Goal: Find specific page/section: Find specific page/section

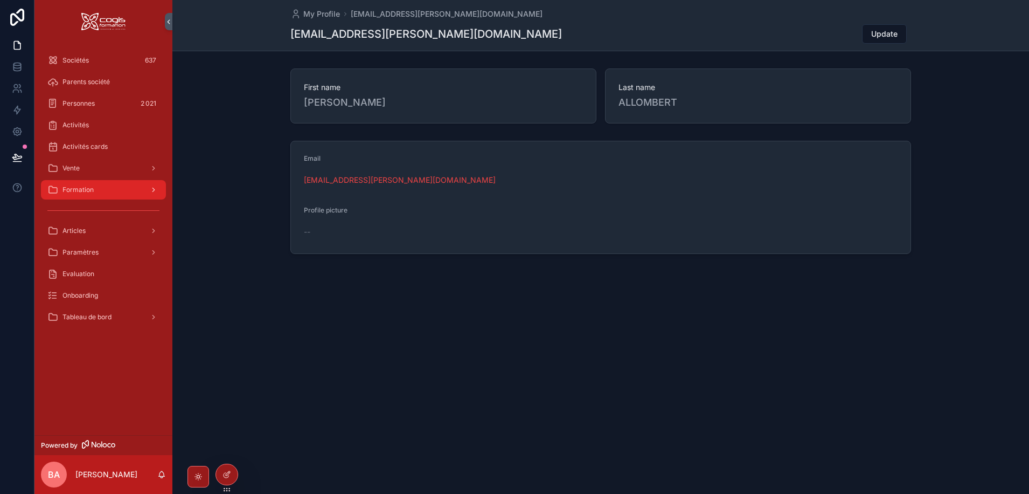
click at [86, 185] on div "Formation" at bounding box center [103, 189] width 112 height 17
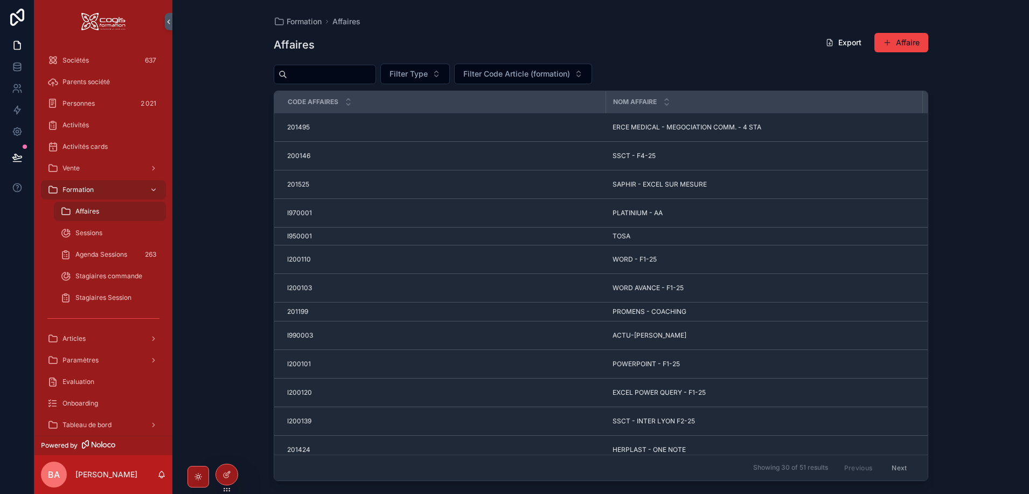
click at [86, 213] on span "Affaires" at bounding box center [87, 211] width 24 height 9
click at [316, 75] on input "scrollable content" at bounding box center [331, 74] width 88 height 15
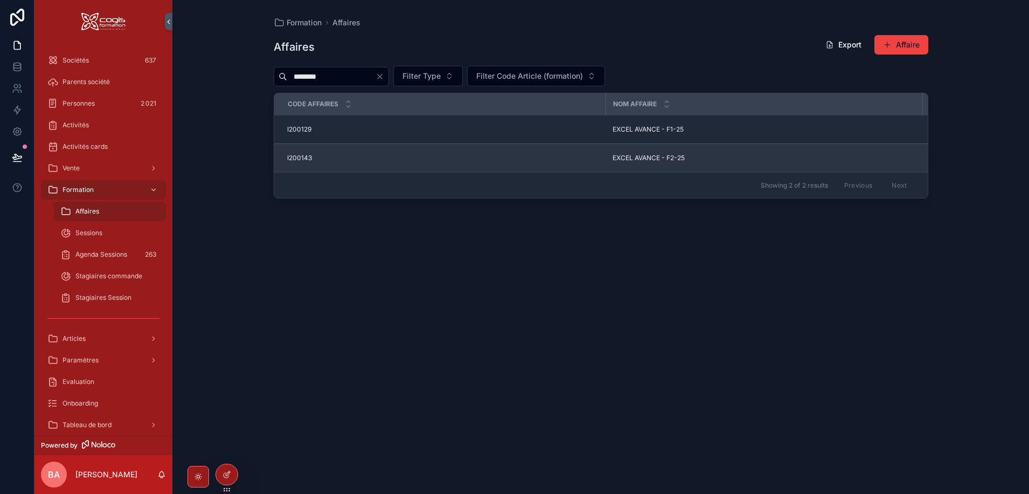
type input "********"
click at [644, 157] on span "EXCEL AVANCE - F2-25" at bounding box center [649, 158] width 72 height 9
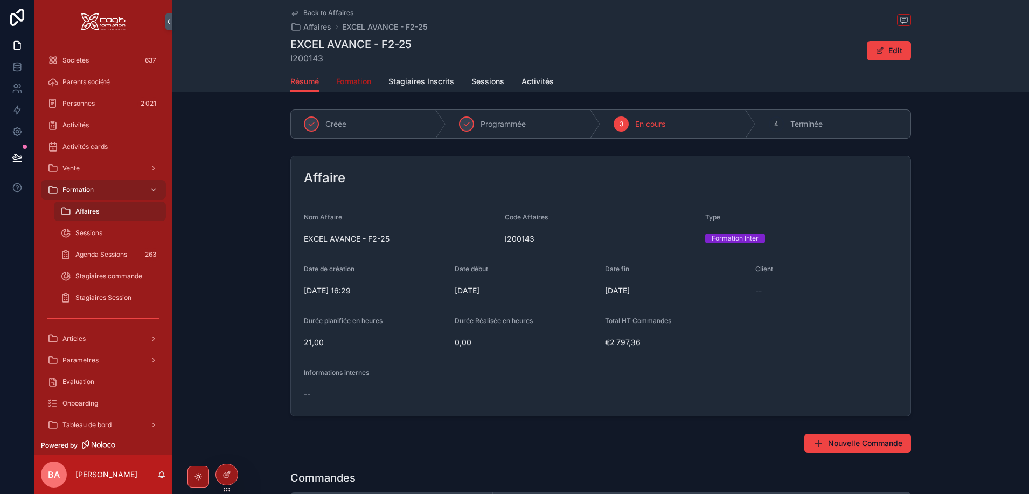
click at [357, 78] on span "Formation" at bounding box center [353, 81] width 35 height 11
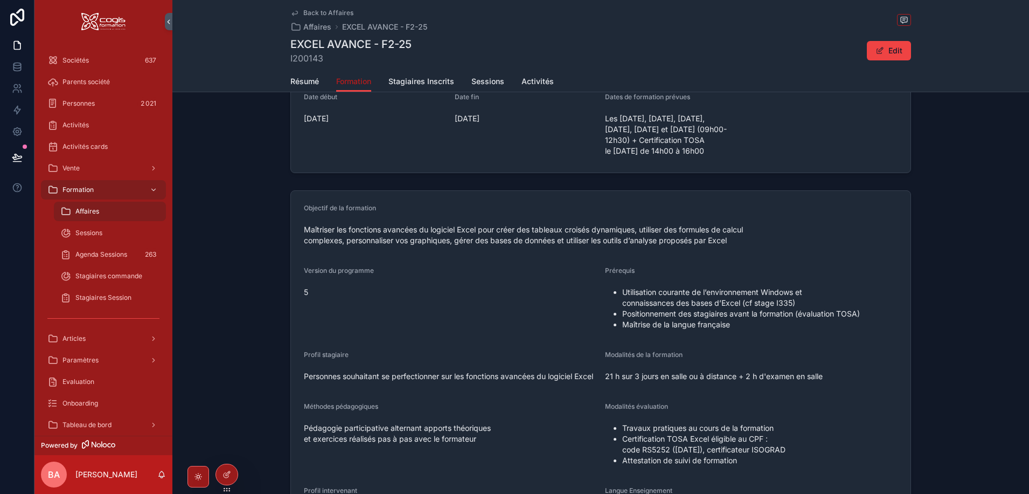
scroll to position [216, 0]
click at [296, 80] on span "Résumé" at bounding box center [304, 81] width 29 height 11
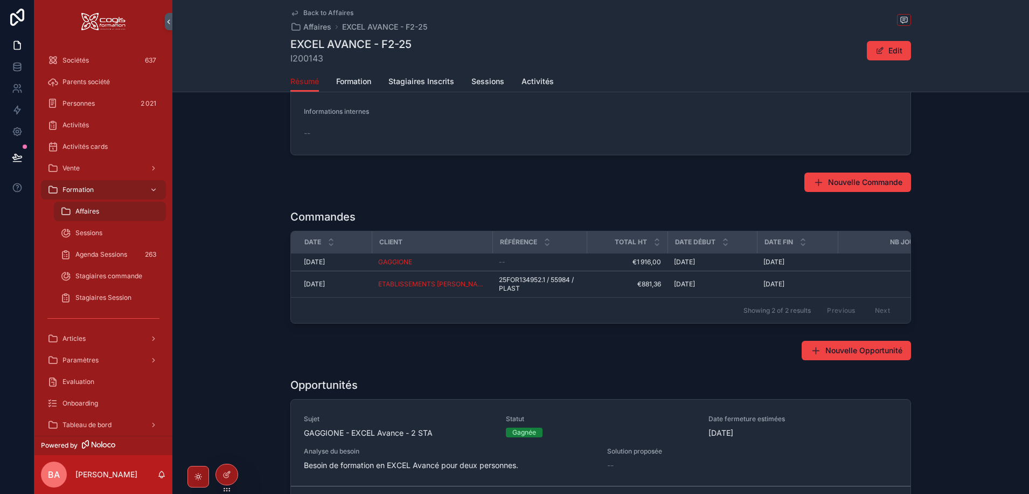
scroll to position [250, 0]
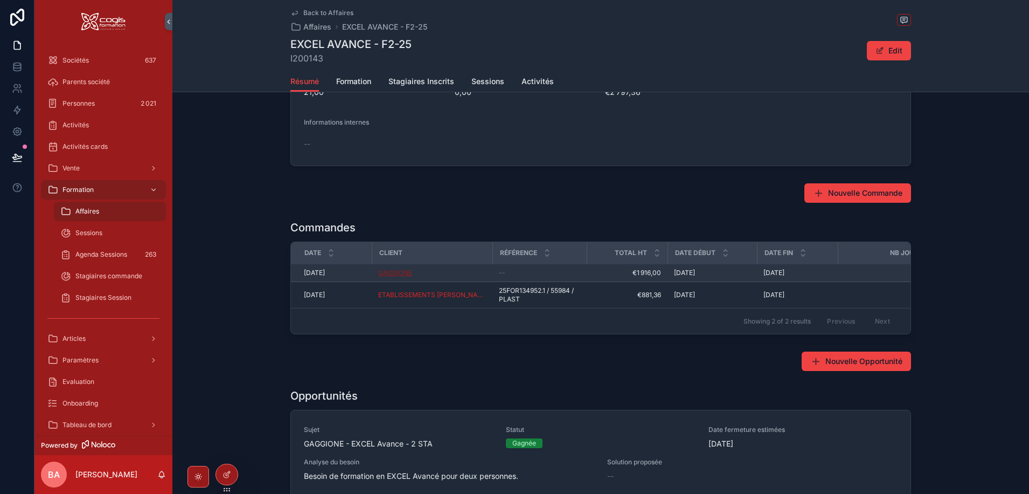
click at [400, 274] on span "GAGGIONE" at bounding box center [395, 272] width 34 height 9
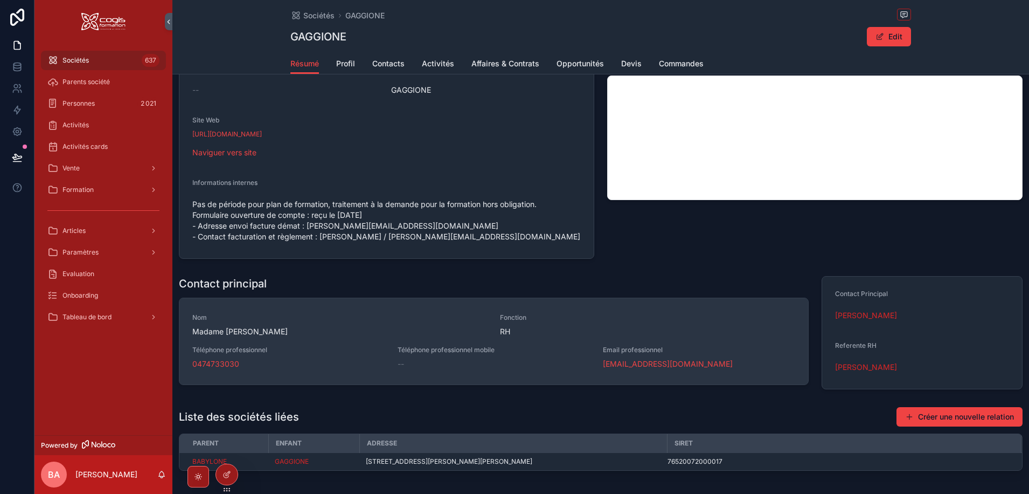
scroll to position [17, 0]
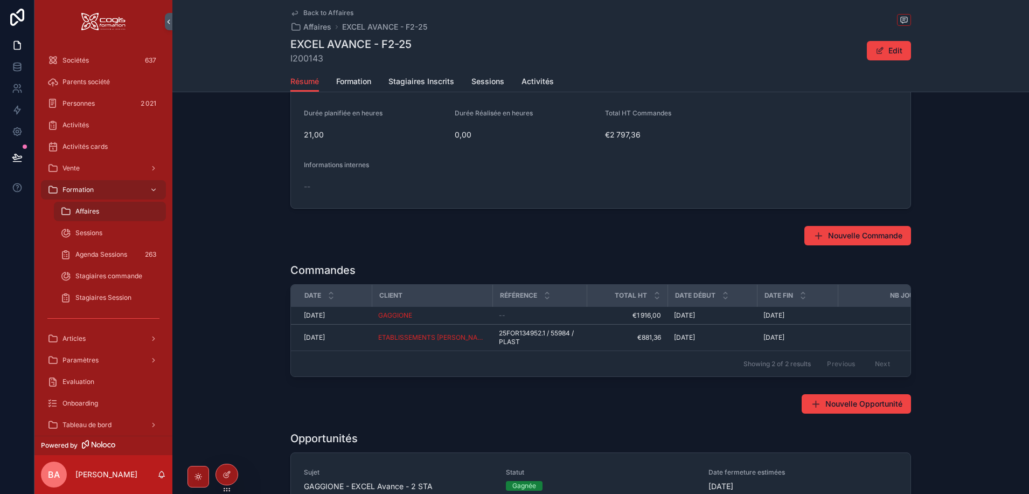
scroll to position [341, 0]
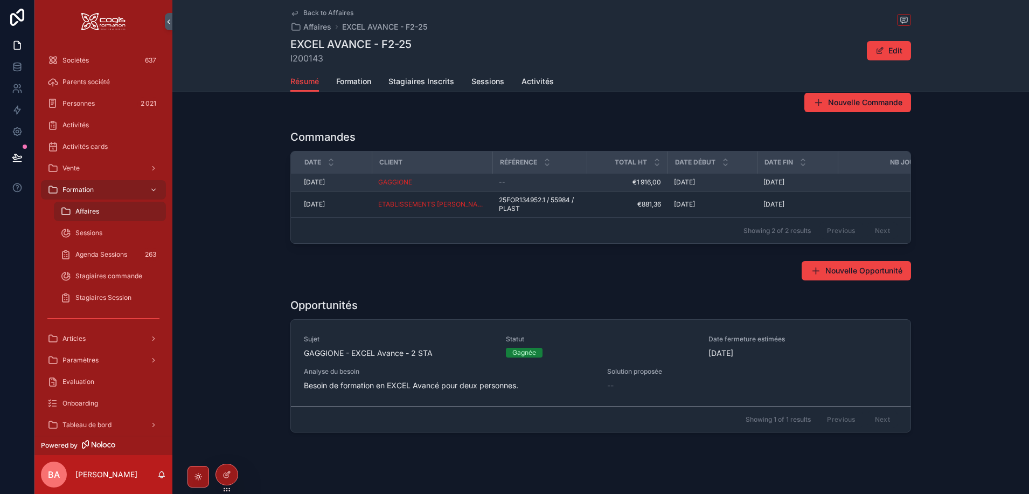
click at [317, 181] on span "[DATE]" at bounding box center [314, 182] width 21 height 9
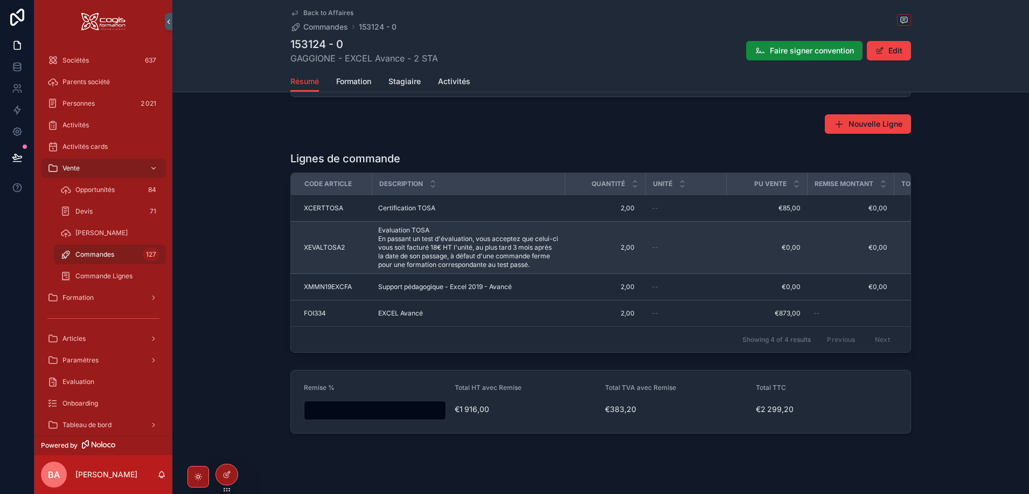
scroll to position [477, 0]
